Goal: Navigation & Orientation: Find specific page/section

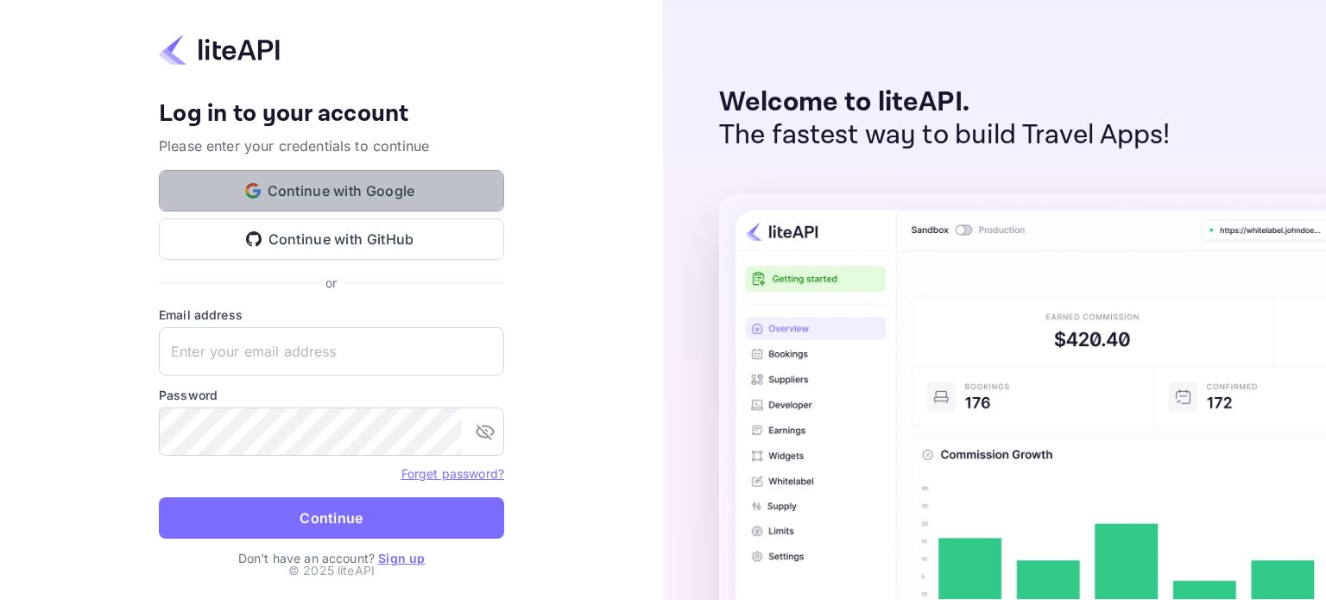
click at [243, 206] on button "Continue with Google" at bounding box center [331, 190] width 345 height 41
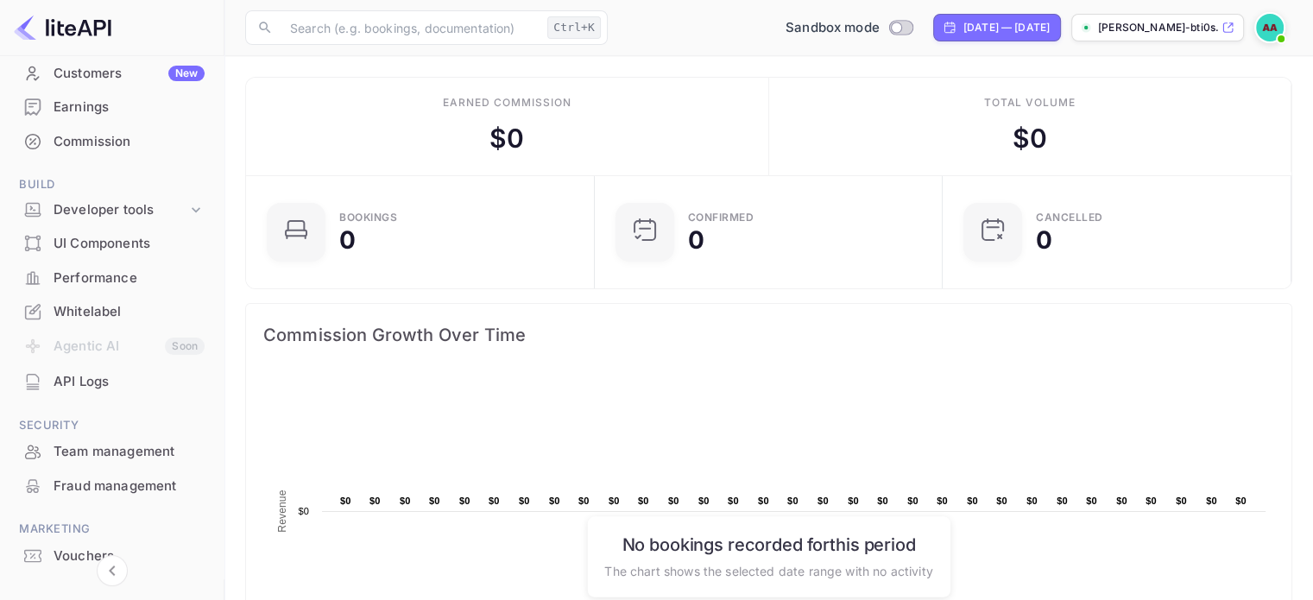
scroll to position [173, 0]
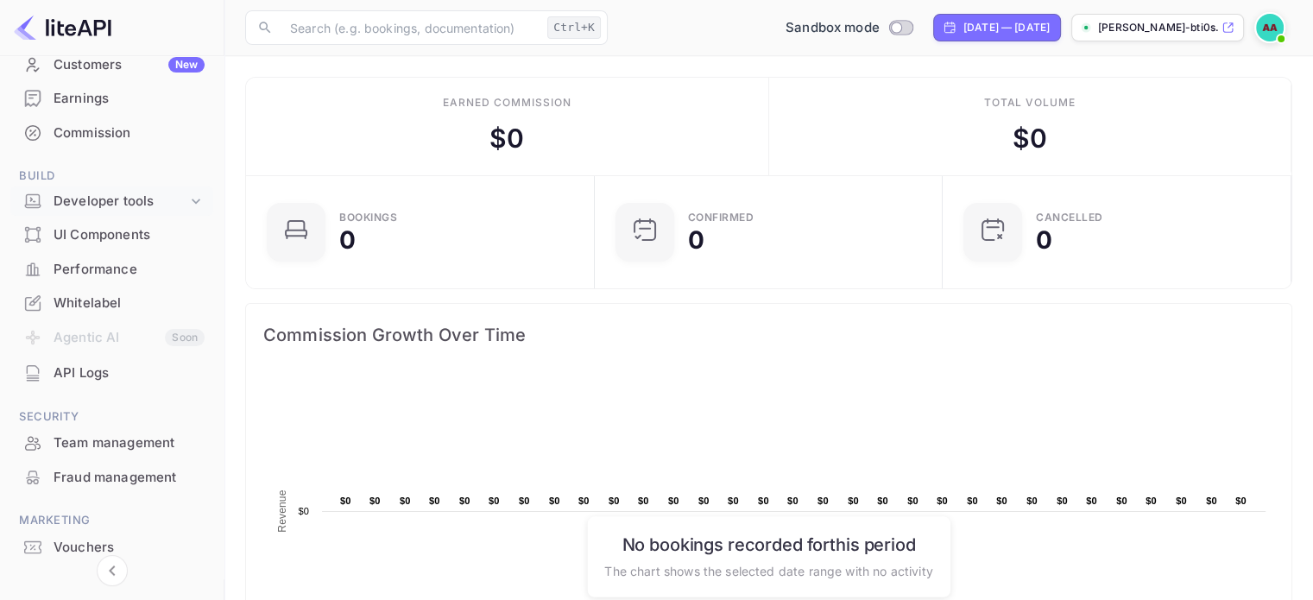
click at [93, 207] on div "Developer tools" at bounding box center [121, 202] width 134 height 20
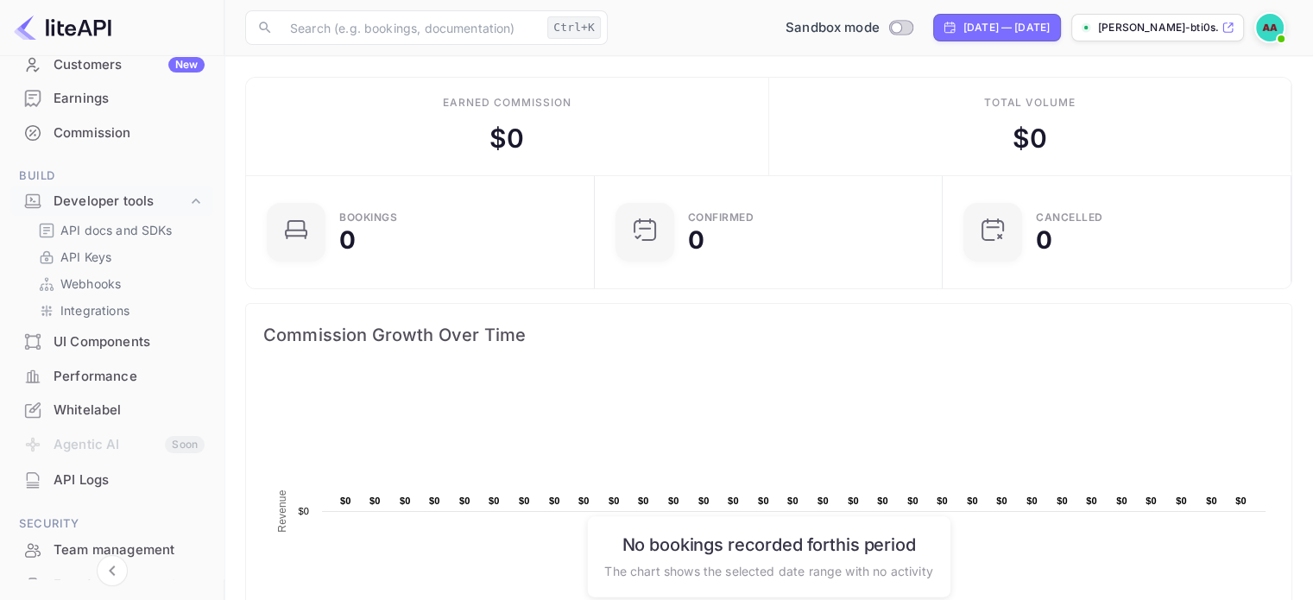
click at [109, 359] on li "Performance" at bounding box center [111, 376] width 203 height 35
click at [111, 329] on div "UI Components" at bounding box center [111, 343] width 203 height 34
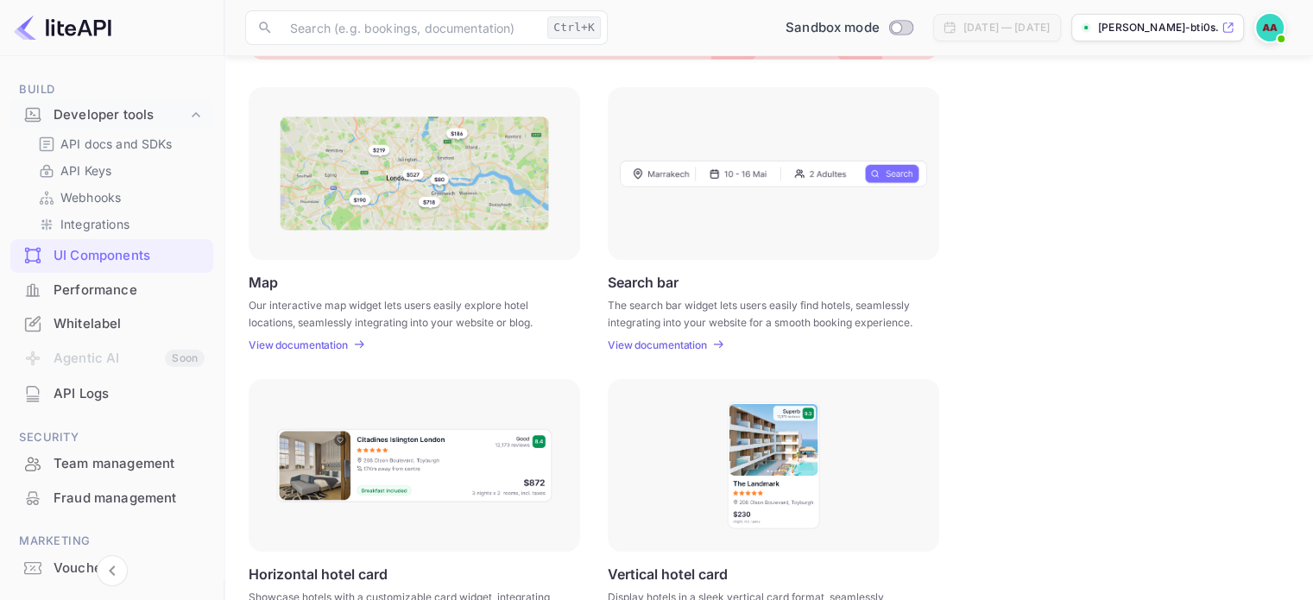
scroll to position [563, 0]
